Goal: Transaction & Acquisition: Obtain resource

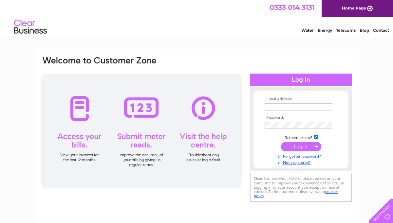
type input "donna@mackayjoiners.co.uk"
click at [306, 145] on input "submit" at bounding box center [301, 146] width 40 height 9
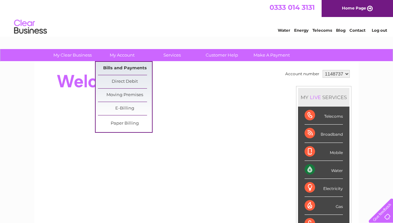
click at [118, 69] on link "Bills and Payments" at bounding box center [125, 68] width 54 height 13
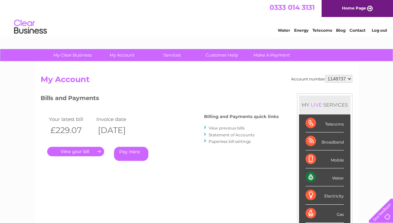
click at [86, 151] on link "." at bounding box center [75, 152] width 57 height 10
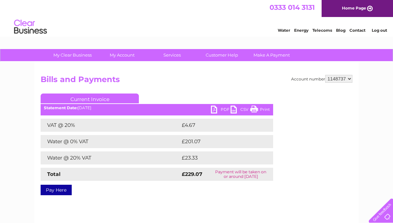
click at [225, 109] on link "PDF" at bounding box center [221, 111] width 20 height 10
